Goal: Check status: Check status

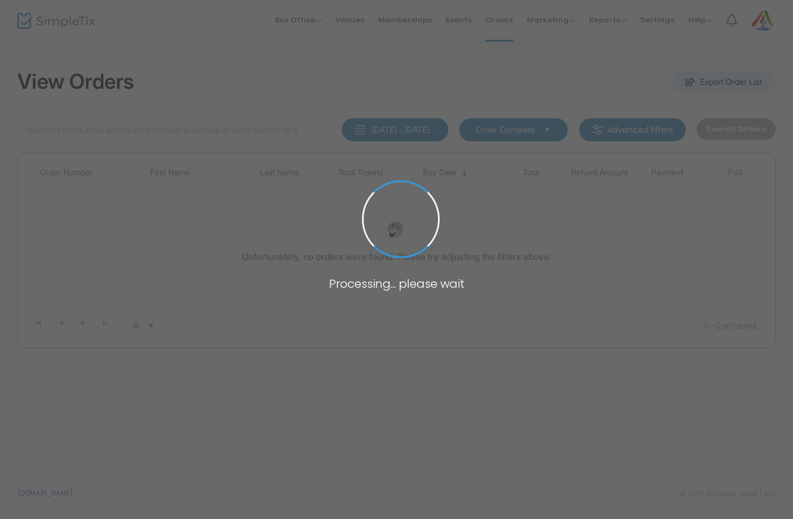
type input "A"
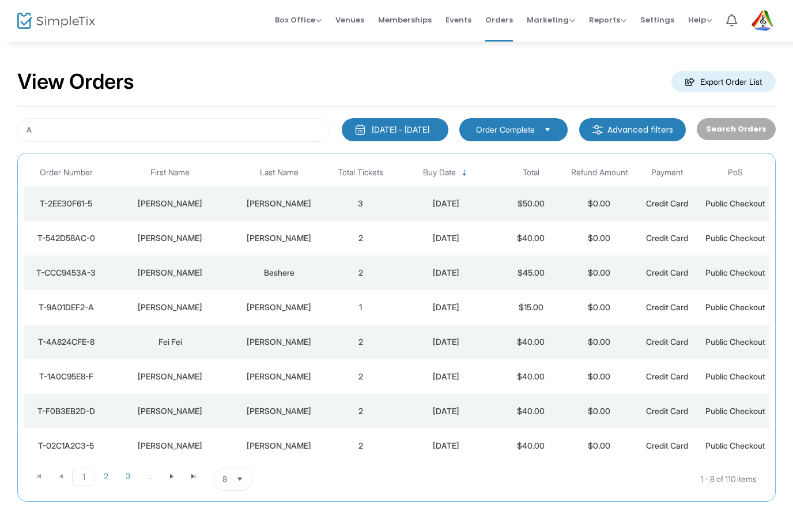
click at [284, 174] on span "Last Name" at bounding box center [279, 173] width 39 height 10
click at [374, 122] on button "[DATE] - [DATE]" at bounding box center [395, 129] width 107 height 23
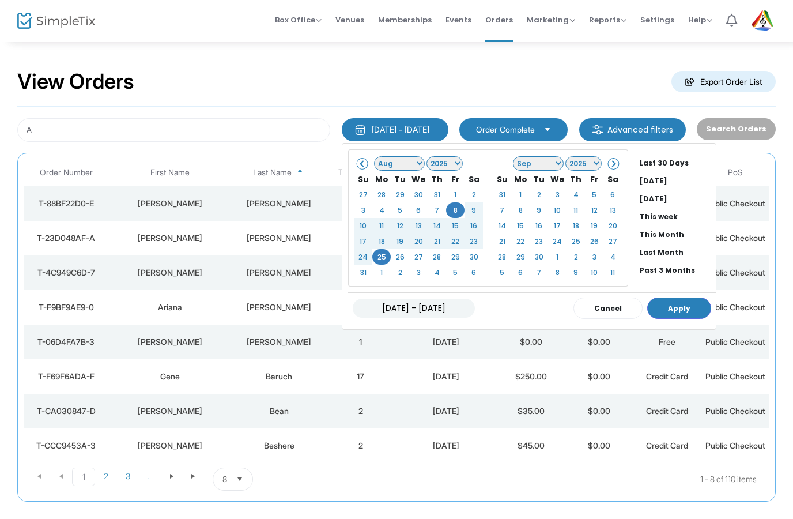
click at [427, 162] on select "1925 1926 1927 1928 1929 1930 1931 1932 1933 1934 1935 1936 1937 1938 1939 1940…" at bounding box center [445, 163] width 36 height 14
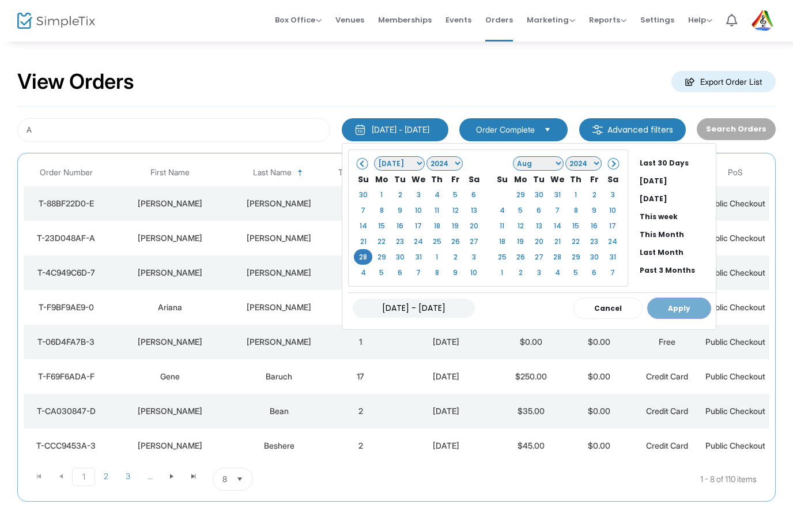
click at [661, 310] on div "[DATE] - [DATE] Cancel Apply" at bounding box center [532, 307] width 368 height 31
click at [573, 166] on select "2024 2025 2026 2027 2028 2029 2030 2031 2032 2033 2034 2035 2036 2037 2038 2039…" at bounding box center [584, 163] width 36 height 14
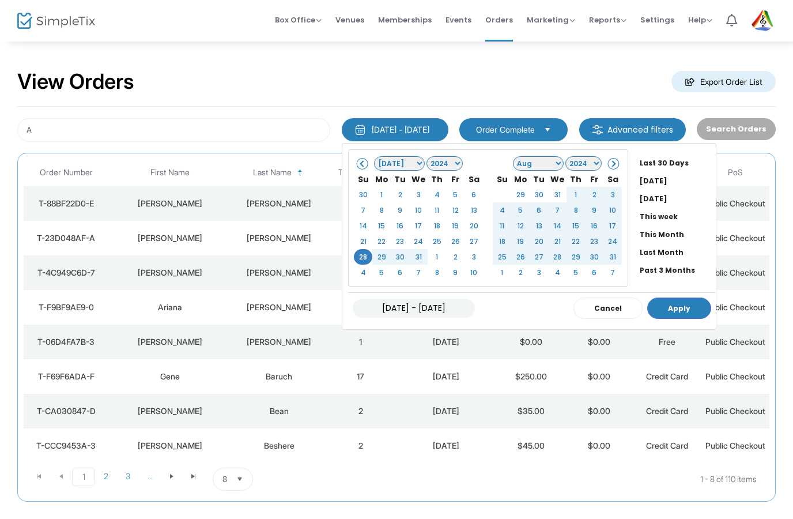
click at [664, 300] on button "Apply" at bounding box center [680, 308] width 64 height 21
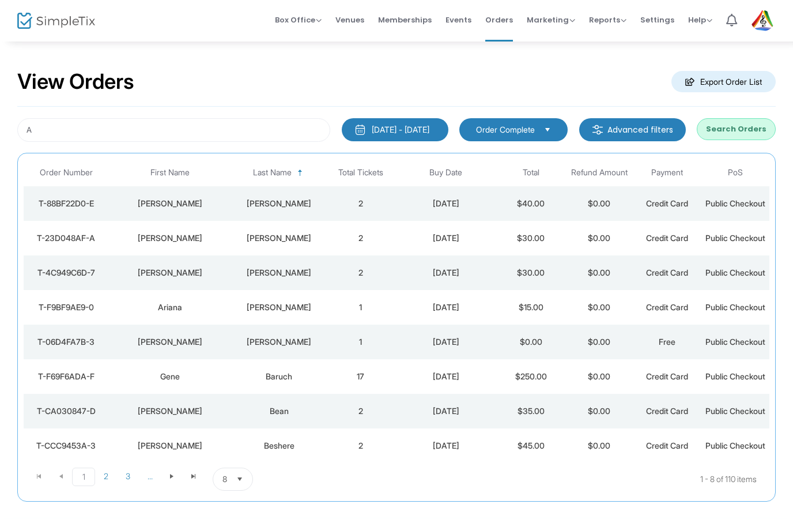
click at [751, 114] on div "A [DATE] - [DATE] Last 30 Days [DATE] [DATE] This week This Month Last Month Pa…" at bounding box center [396, 304] width 759 height 395
click at [746, 130] on button "Search Orders" at bounding box center [736, 129] width 79 height 22
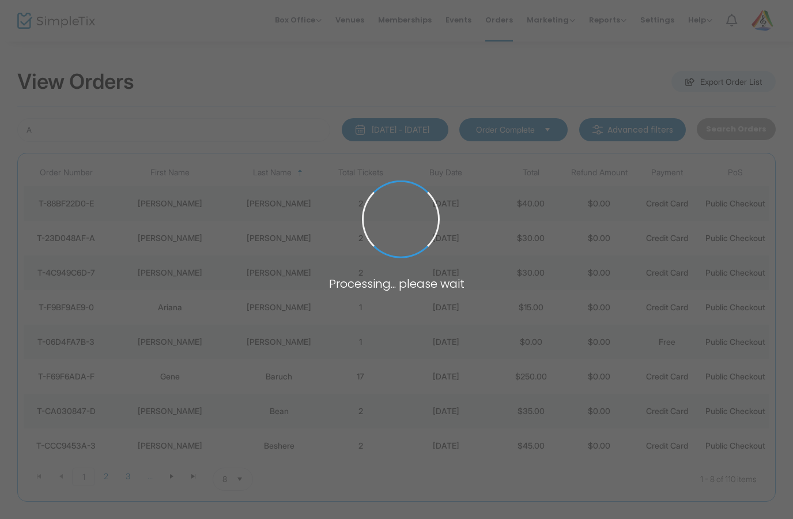
click at [746, 130] on span at bounding box center [396, 259] width 793 height 519
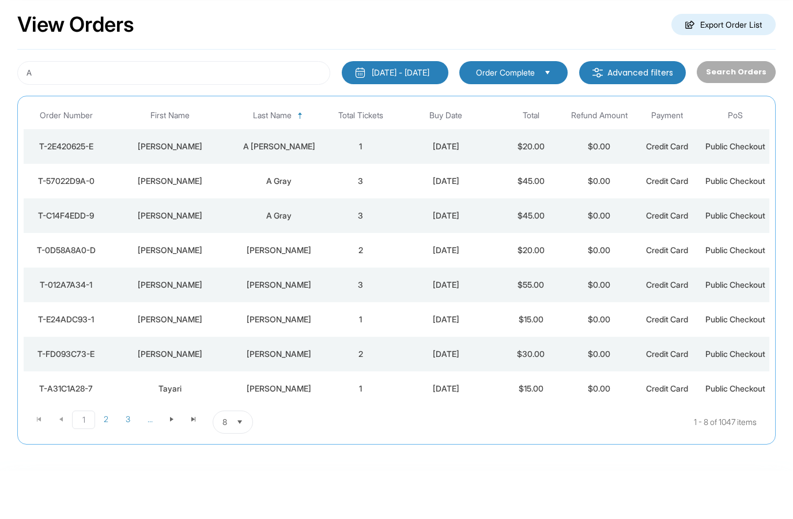
scroll to position [13, 0]
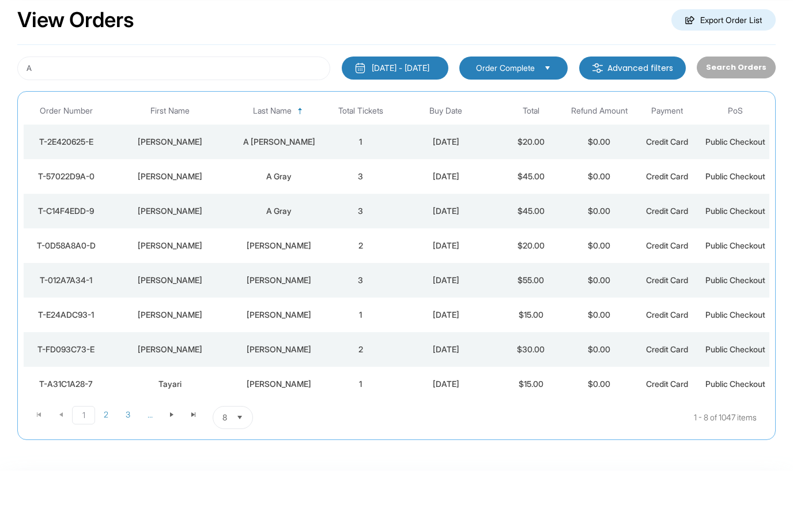
click at [244, 476] on span "Select" at bounding box center [240, 466] width 19 height 19
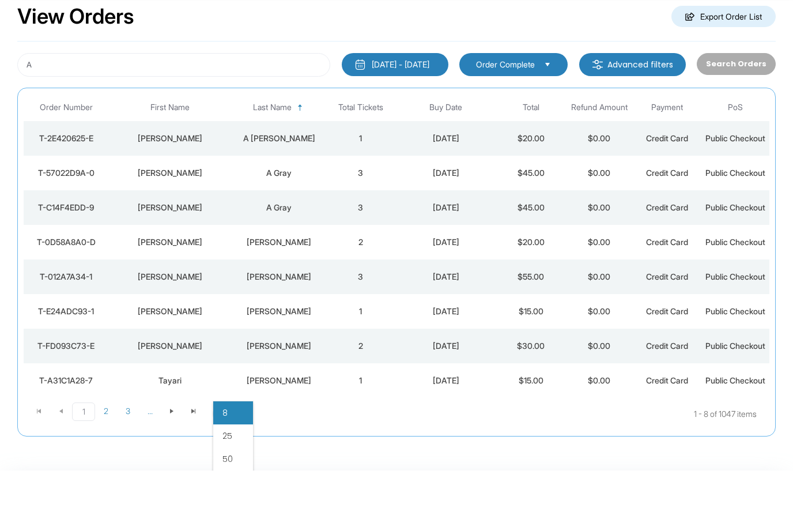
scroll to position [17, 0]
click at [241, 472] on li "25" at bounding box center [233, 483] width 40 height 23
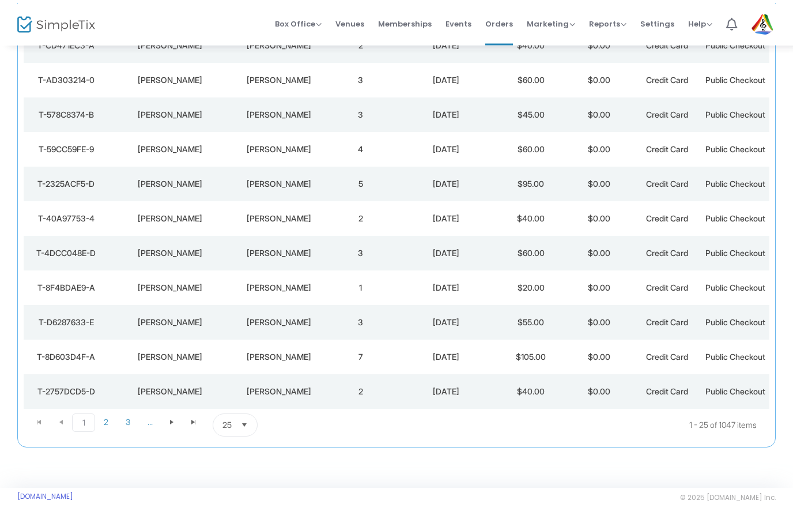
scroll to position [936, 0]
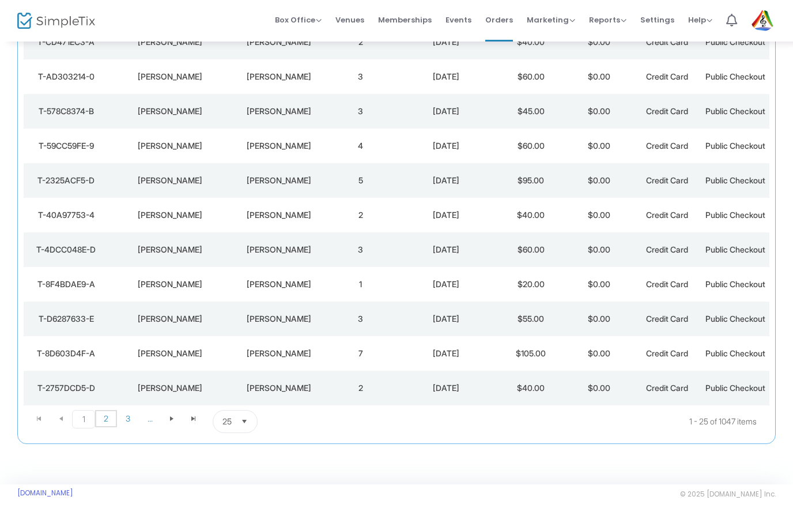
click at [106, 411] on span "2" at bounding box center [106, 418] width 22 height 17
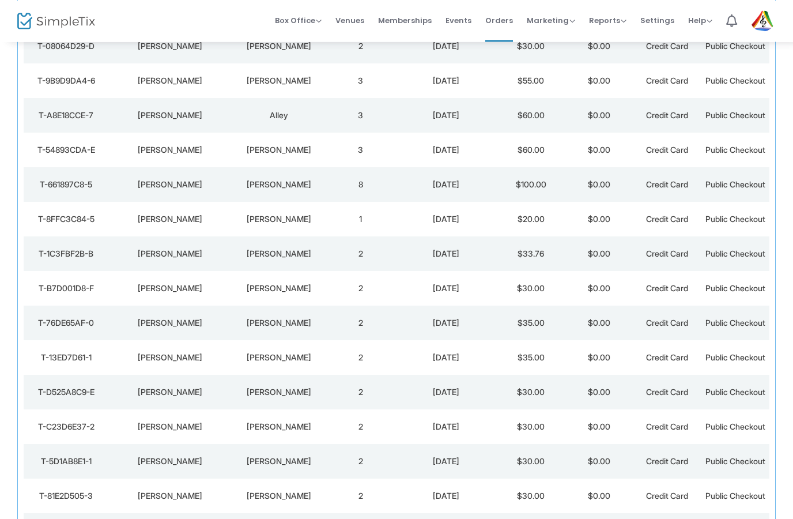
scroll to position [190, 0]
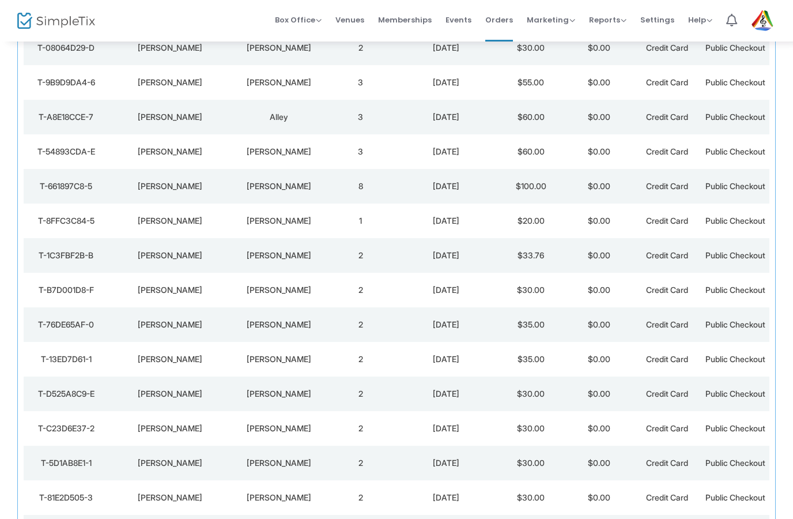
click at [62, 204] on td "T-661897C8-5" at bounding box center [66, 186] width 85 height 35
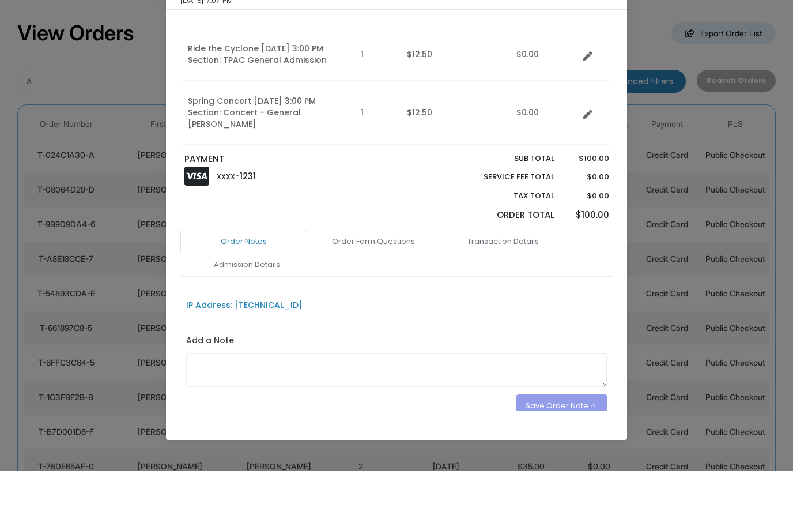
scroll to position [476, 0]
click at [82, 77] on ngb-modal-window "Order# T-661897C8-5 (8 Tickets) $100.00 [DATE] 7:07 PM Action Mark Admitted Edi…" at bounding box center [396, 259] width 793 height 519
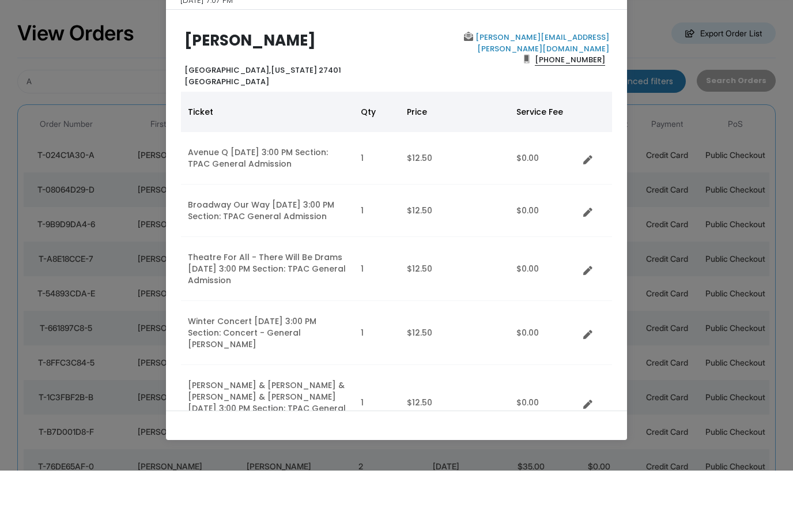
scroll to position [0, 0]
click at [55, 191] on ngb-modal-window "Order# T-661897C8-5 (8 Tickets) $100.00 [DATE] 7:07 PM Action Mark Admitted Edi…" at bounding box center [396, 259] width 793 height 519
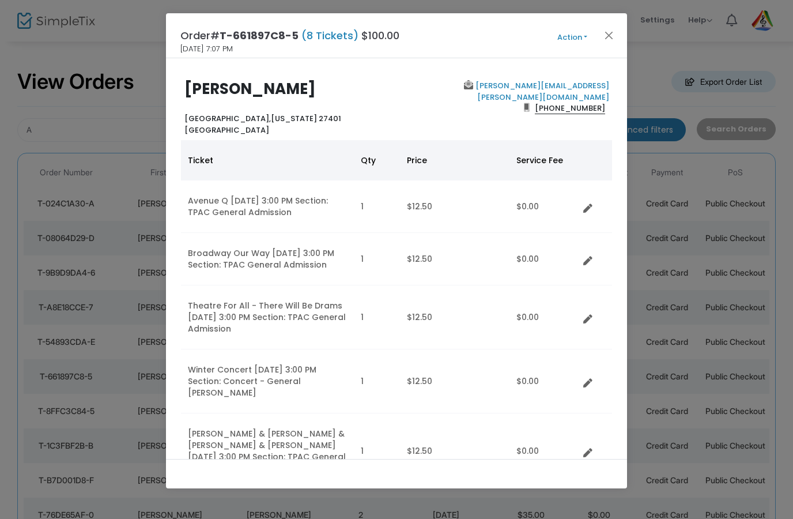
click at [591, 52] on div "Order# T-661897C8-5 (8 Tickets) $100.00 [DATE] 7:07 PM Action Mark Admitted Edi…" at bounding box center [396, 35] width 461 height 45
click at [622, 33] on span "Action Mark Admitted Edit Order Edit Attendee Details Add Another Ticket Print …" at bounding box center [594, 35] width 66 height 13
click at [614, 39] on button "Close" at bounding box center [609, 35] width 15 height 15
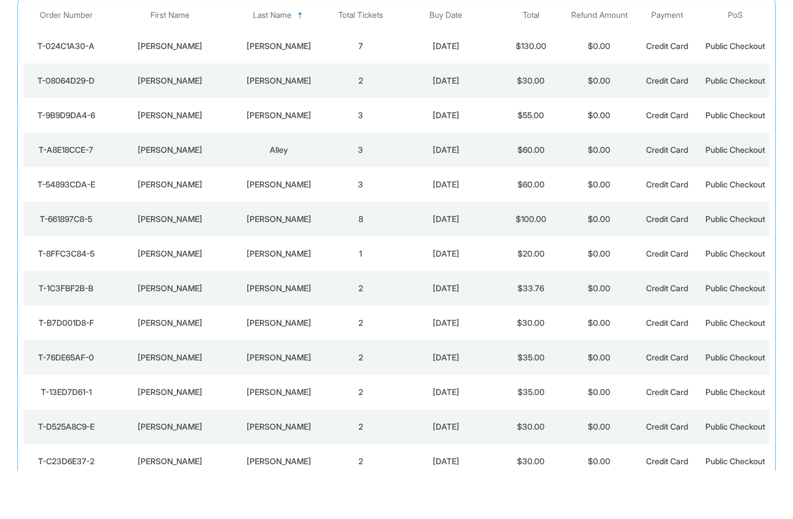
scroll to position [137, 0]
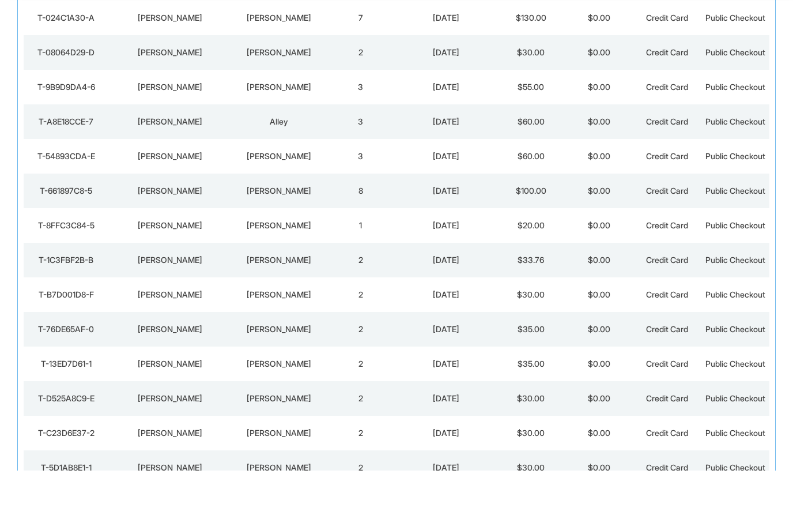
click at [57, 202] on div "T-54893CDA-E" at bounding box center [67, 205] width 80 height 12
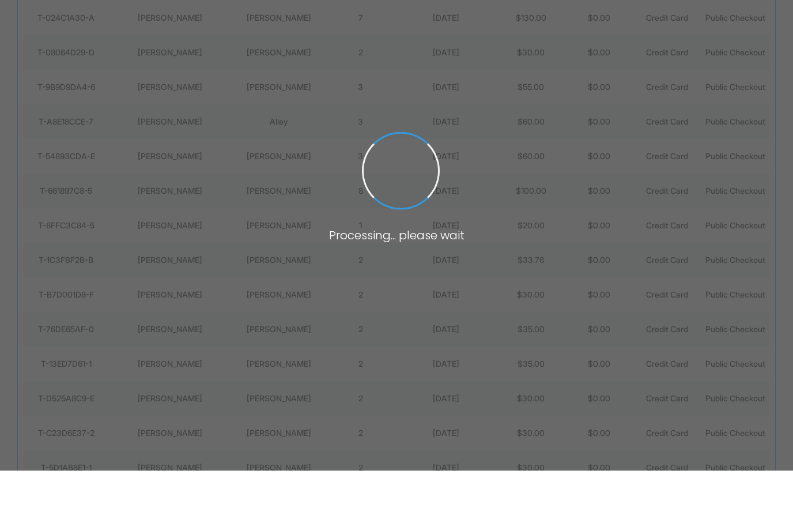
scroll to position [0, 0]
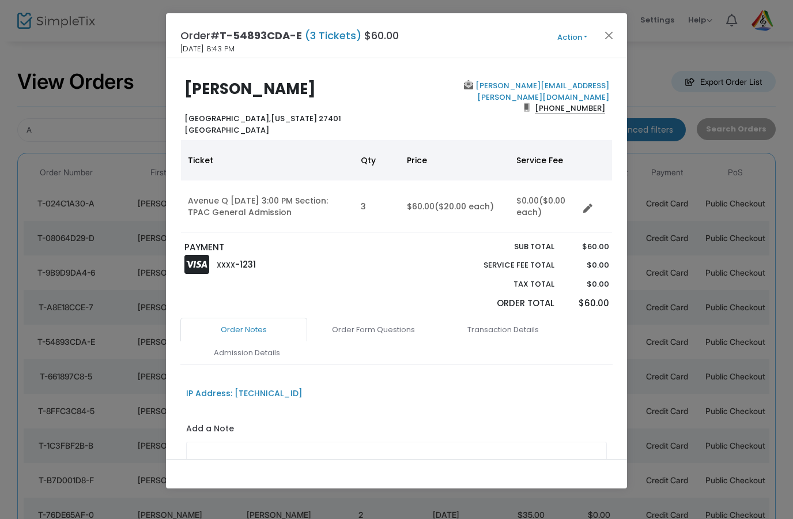
click at [608, 39] on button "Close" at bounding box center [609, 35] width 15 height 15
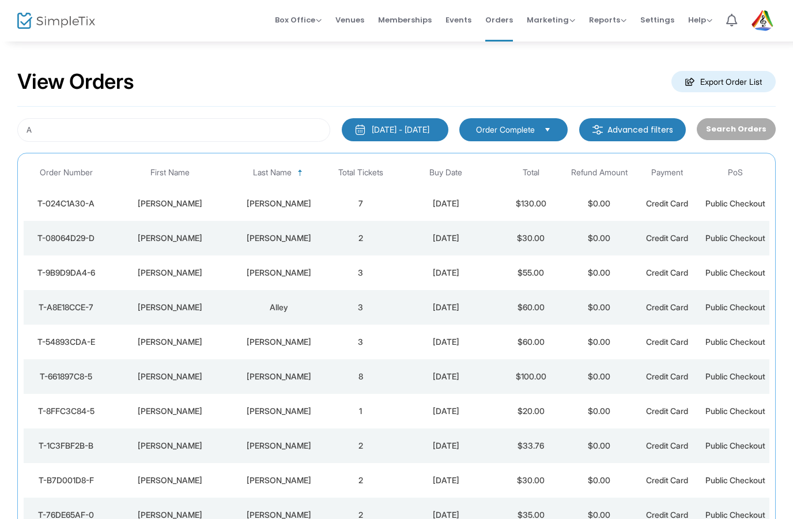
click at [372, 131] on div "[DATE] - [DATE]" at bounding box center [401, 130] width 58 height 12
click at [208, 103] on div "View Orders Export Order List" at bounding box center [396, 82] width 759 height 49
